Goal: Book appointment/travel/reservation

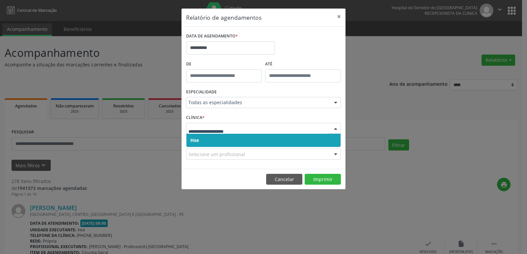
click at [230, 143] on span "Hse" at bounding box center [263, 140] width 154 height 13
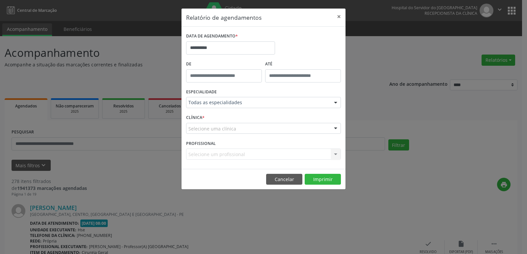
click at [225, 153] on div "Selecione um profissional Nenhum resultado encontrado para: " " Não há nenhuma …" at bounding box center [263, 154] width 155 height 11
drag, startPoint x: 235, startPoint y: 119, endPoint x: 234, endPoint y: 125, distance: 6.0
click at [235, 121] on div "CLÍNICA * Selecione uma clínica Hse Nenhum resultado encontrado para: " " Não h…" at bounding box center [263, 126] width 158 height 26
click at [234, 126] on div "Selecione uma clínica" at bounding box center [263, 128] width 155 height 11
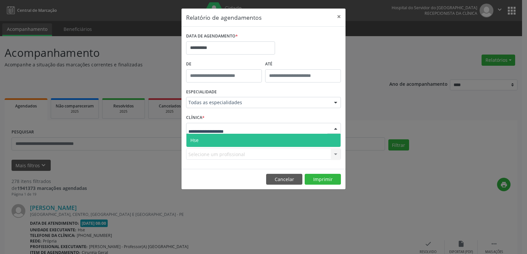
click at [222, 138] on span "Hse" at bounding box center [263, 140] width 154 height 13
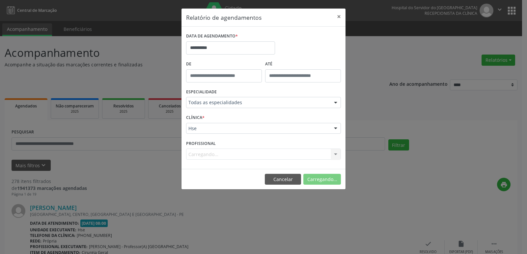
click at [218, 152] on div "Carregando... Nenhum resultado encontrado para: " " Não há nenhuma opção para s…" at bounding box center [263, 154] width 155 height 11
click at [218, 156] on div "Carregando... Nenhum resultado encontrado para: " " Não há nenhuma opção para s…" at bounding box center [263, 154] width 155 height 11
click at [214, 155] on div "Carregando... Nenhum resultado encontrado para: " " Não há nenhuma opção para s…" at bounding box center [263, 154] width 155 height 11
click at [213, 155] on div "Carregando... Nenhum resultado encontrado para: " " Não há nenhuma opção para s…" at bounding box center [263, 154] width 155 height 11
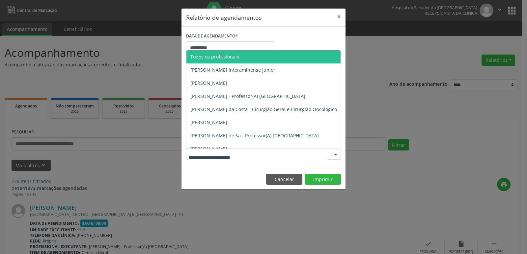
click at [219, 58] on span "Todos os profissionais" at bounding box center [214, 57] width 49 height 6
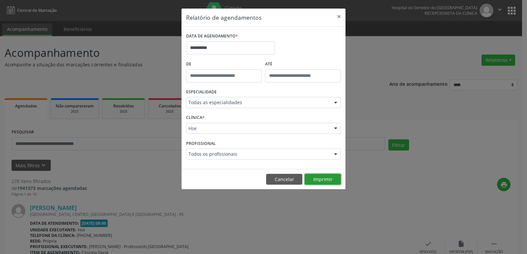
click at [321, 179] on button "Imprimir" at bounding box center [322, 179] width 36 height 11
click at [206, 52] on input "**********" at bounding box center [230, 47] width 89 height 13
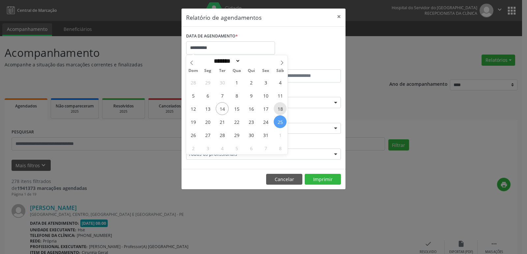
click at [282, 112] on span "18" at bounding box center [280, 108] width 13 height 13
type input "**********"
click at [279, 112] on span "18" at bounding box center [280, 108] width 13 height 13
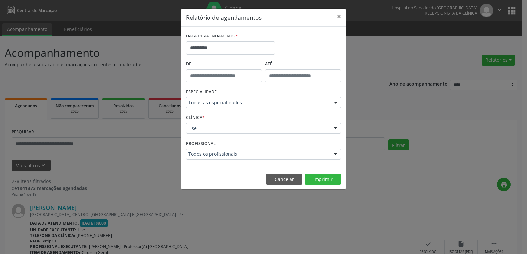
click at [322, 172] on footer "Cancelar Imprimir" at bounding box center [263, 179] width 164 height 21
click at [326, 184] on footer "Cancelar Imprimir" at bounding box center [263, 179] width 164 height 21
click at [326, 184] on button "Imprimir" at bounding box center [322, 179] width 36 height 11
